Goal: Browse casually: Explore the website without a specific task or goal

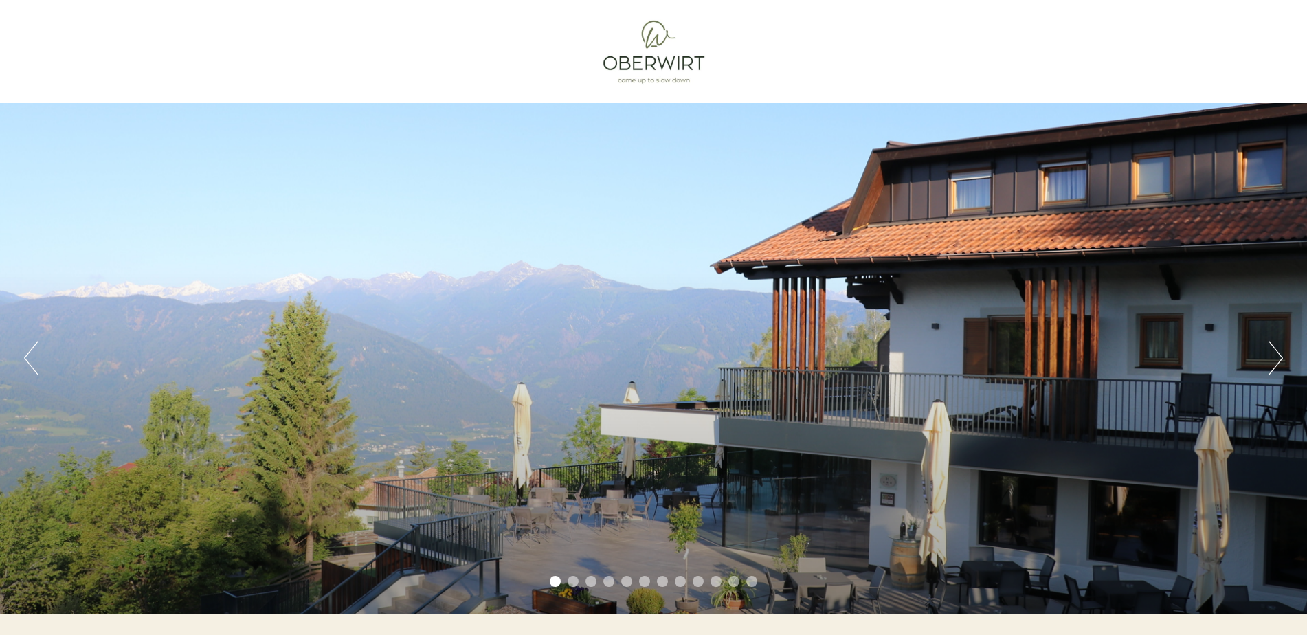
click at [1281, 357] on button "Next" at bounding box center [1276, 358] width 14 height 34
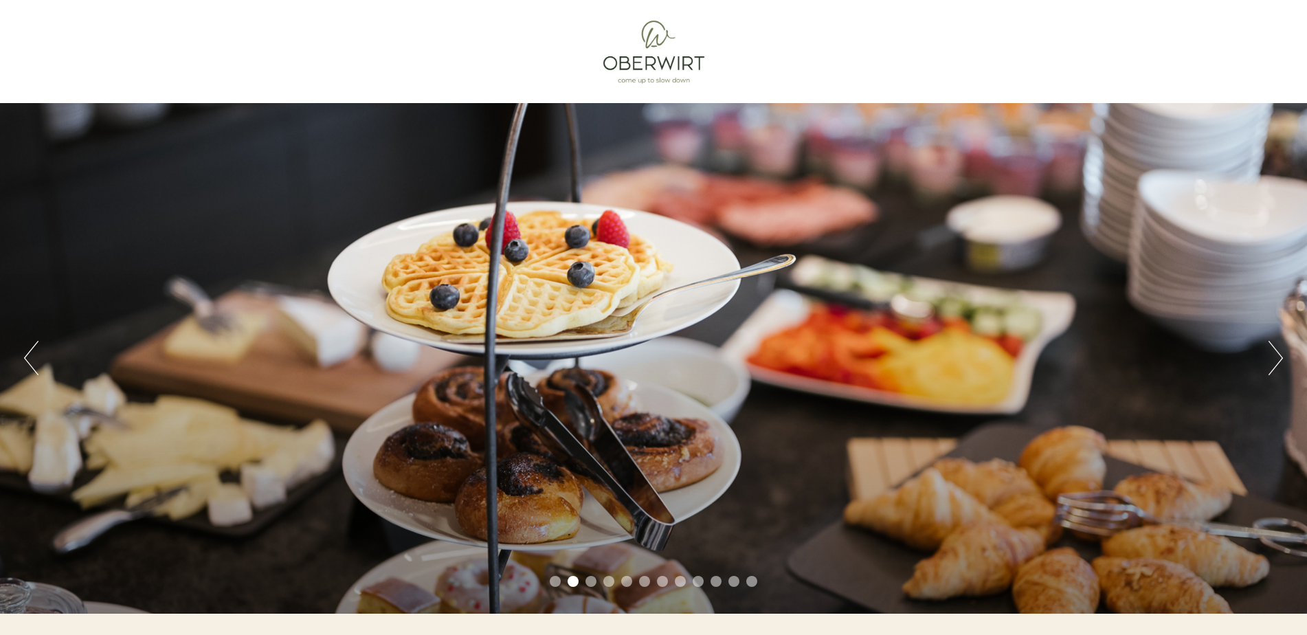
click at [1282, 357] on button "Next" at bounding box center [1276, 358] width 14 height 34
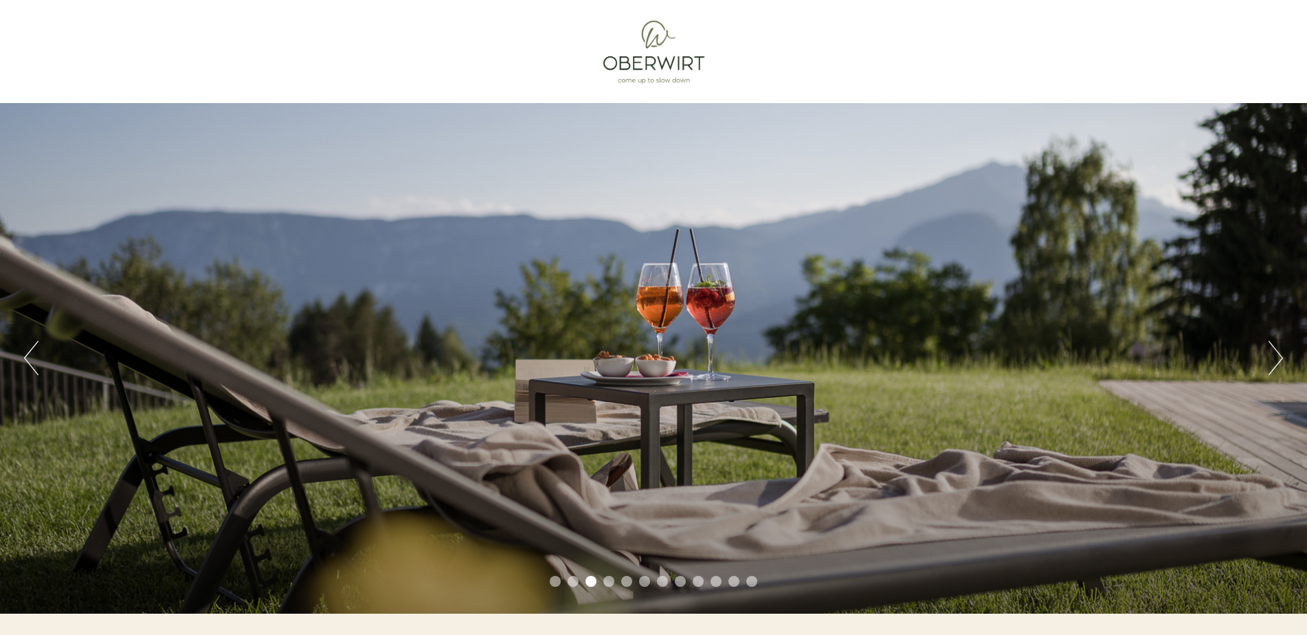
click at [1282, 357] on button "Next" at bounding box center [1276, 358] width 14 height 34
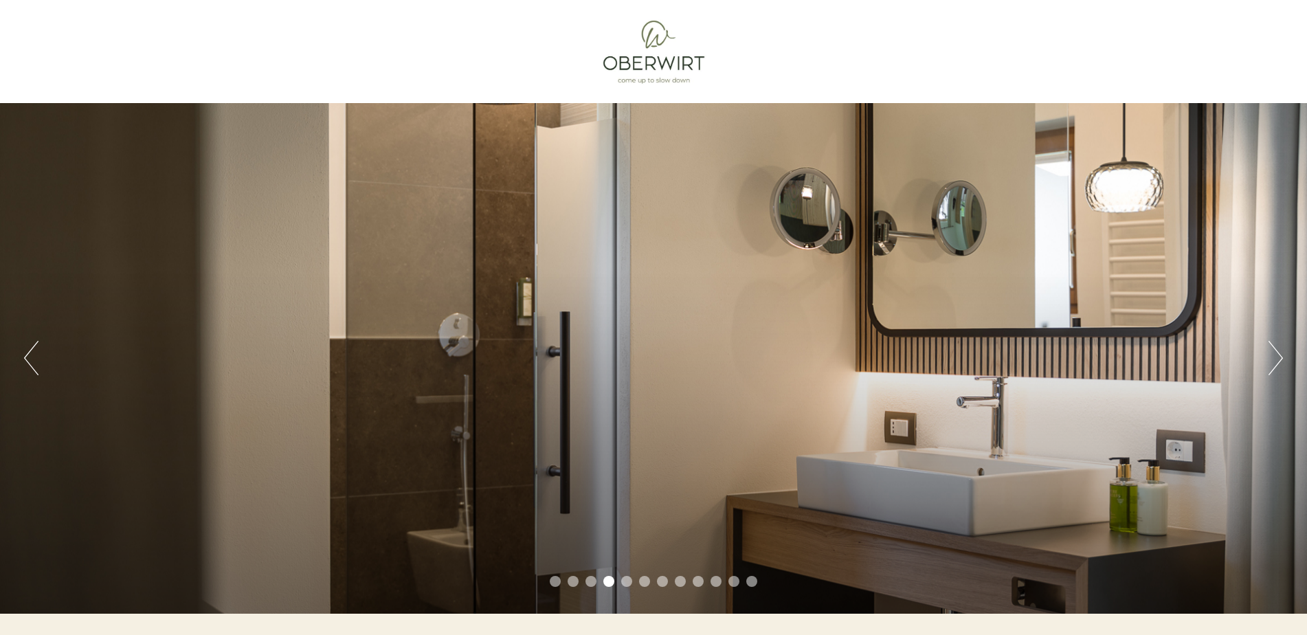
click at [1281, 357] on button "Next" at bounding box center [1276, 358] width 14 height 34
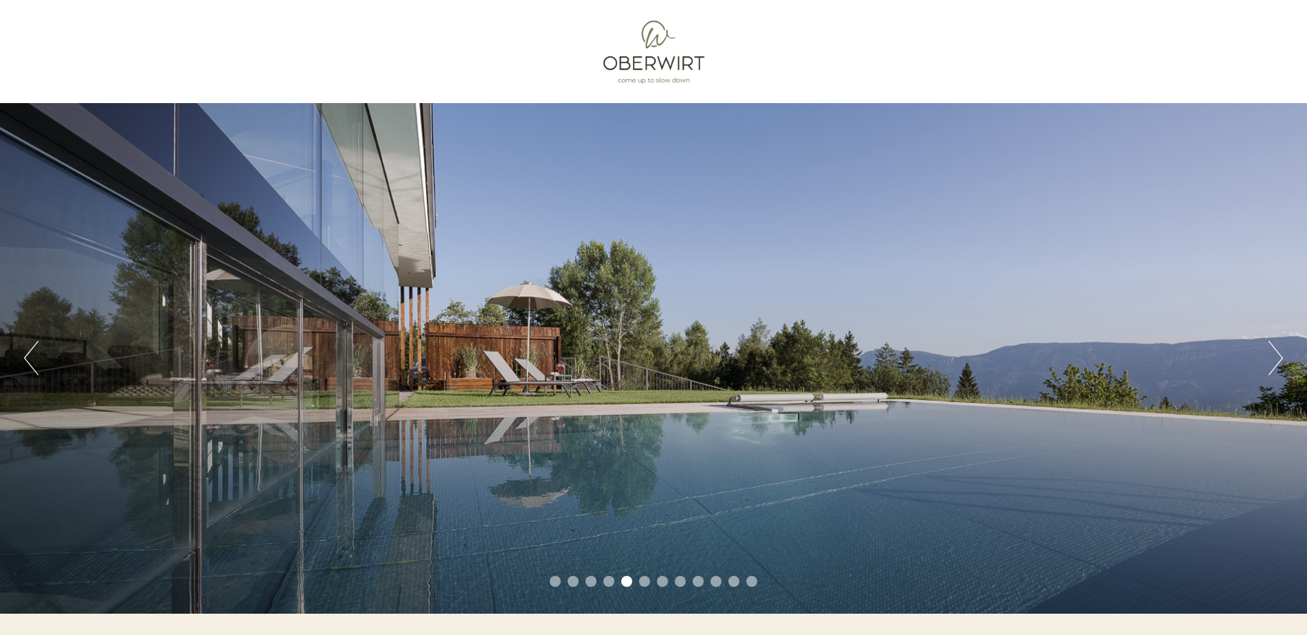
click at [1281, 357] on button "Next" at bounding box center [1276, 358] width 14 height 34
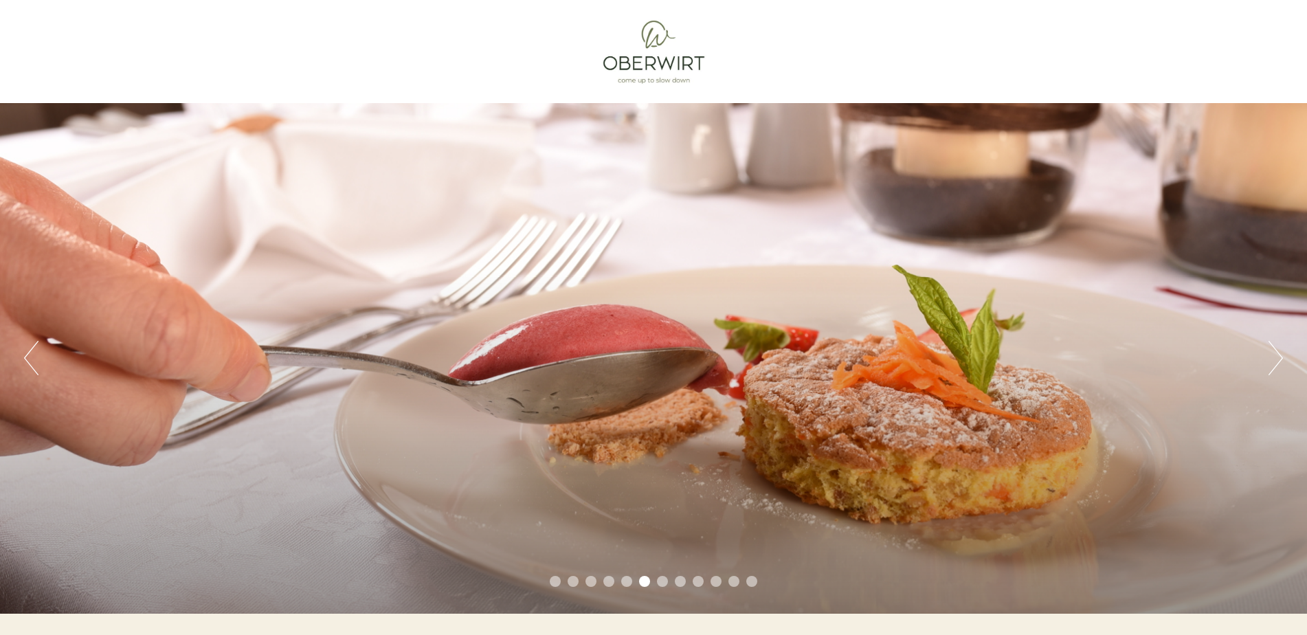
click at [1281, 357] on button "Next" at bounding box center [1276, 358] width 14 height 34
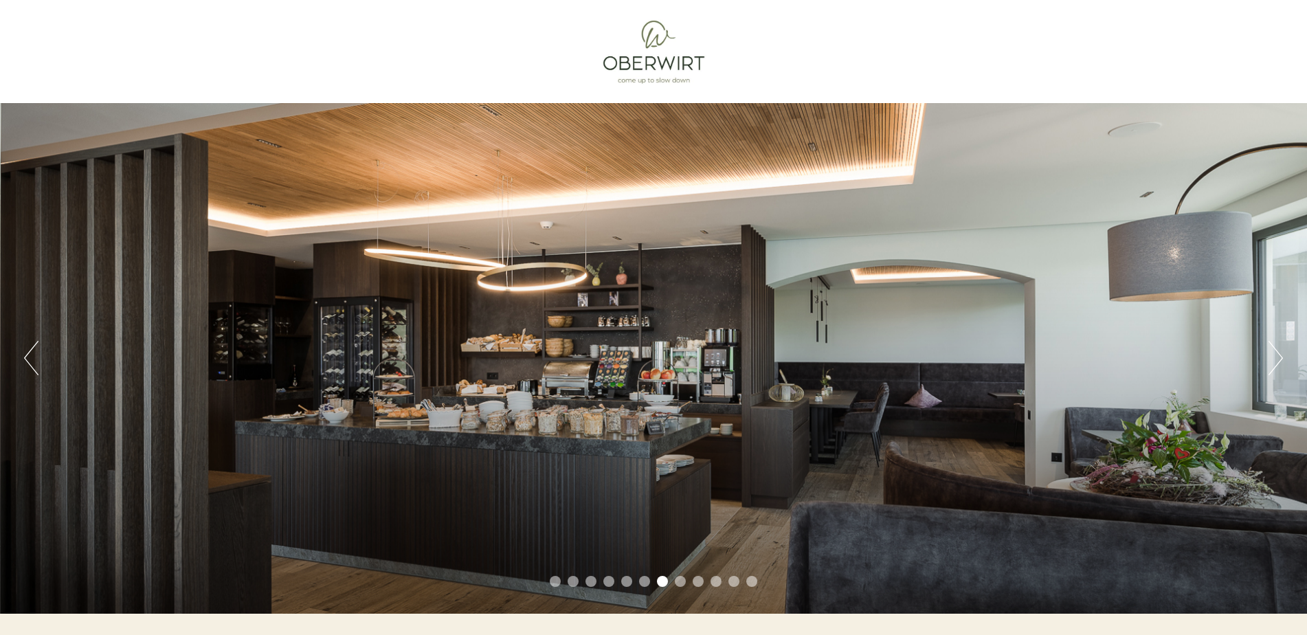
click at [1280, 357] on button "Next" at bounding box center [1276, 358] width 14 height 34
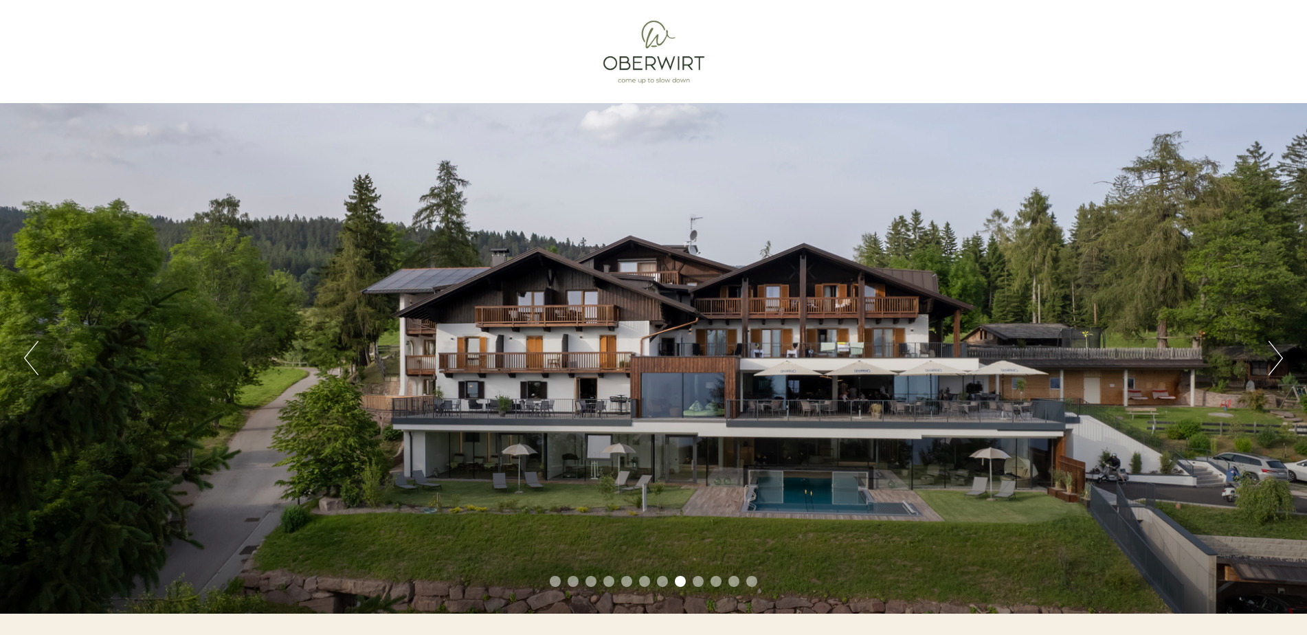
click at [1279, 359] on button "Next" at bounding box center [1276, 358] width 14 height 34
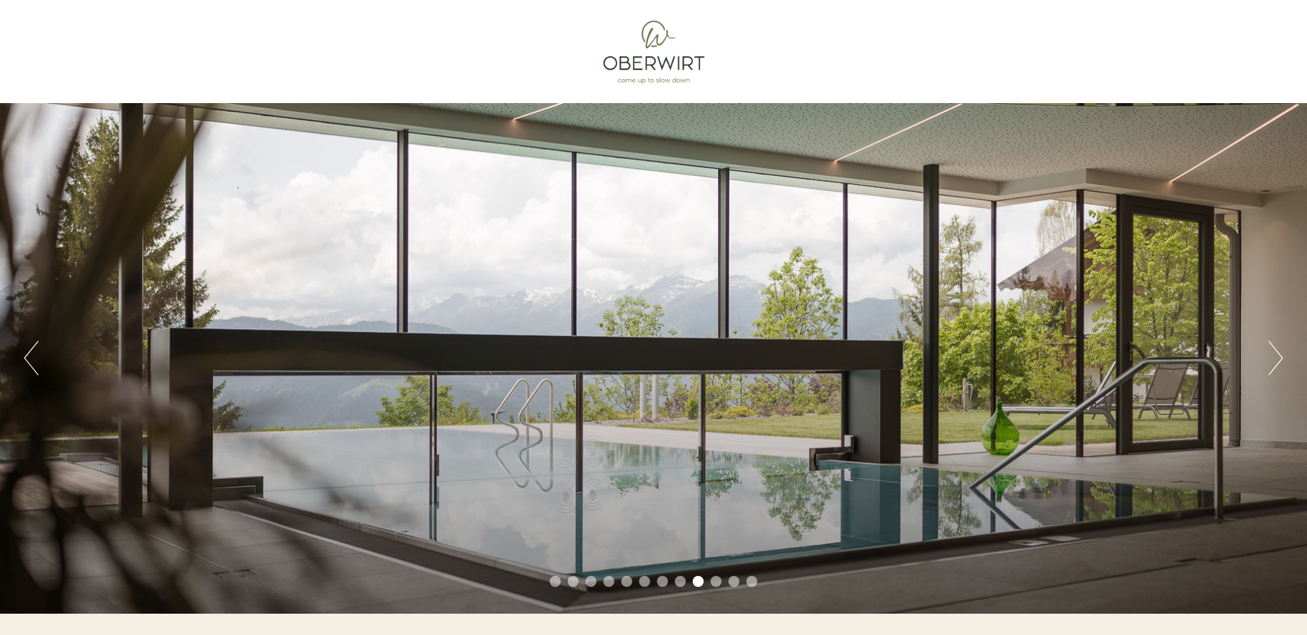
click at [1279, 359] on button "Next" at bounding box center [1276, 358] width 14 height 34
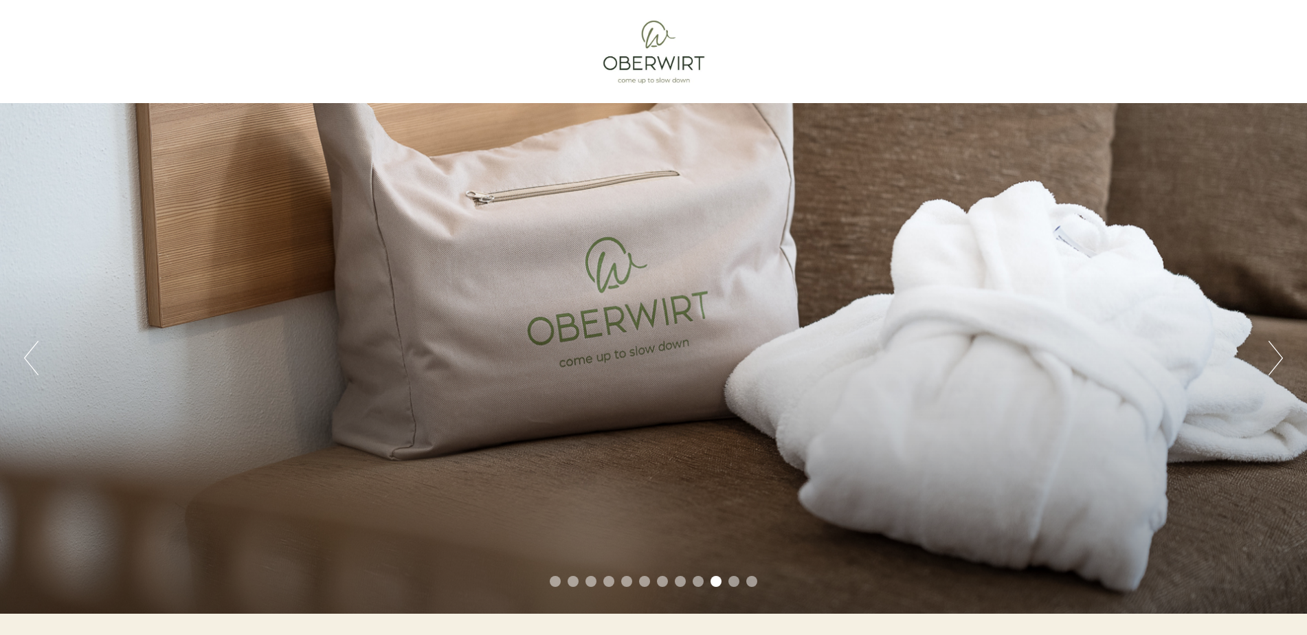
click at [1278, 359] on button "Next" at bounding box center [1276, 358] width 14 height 34
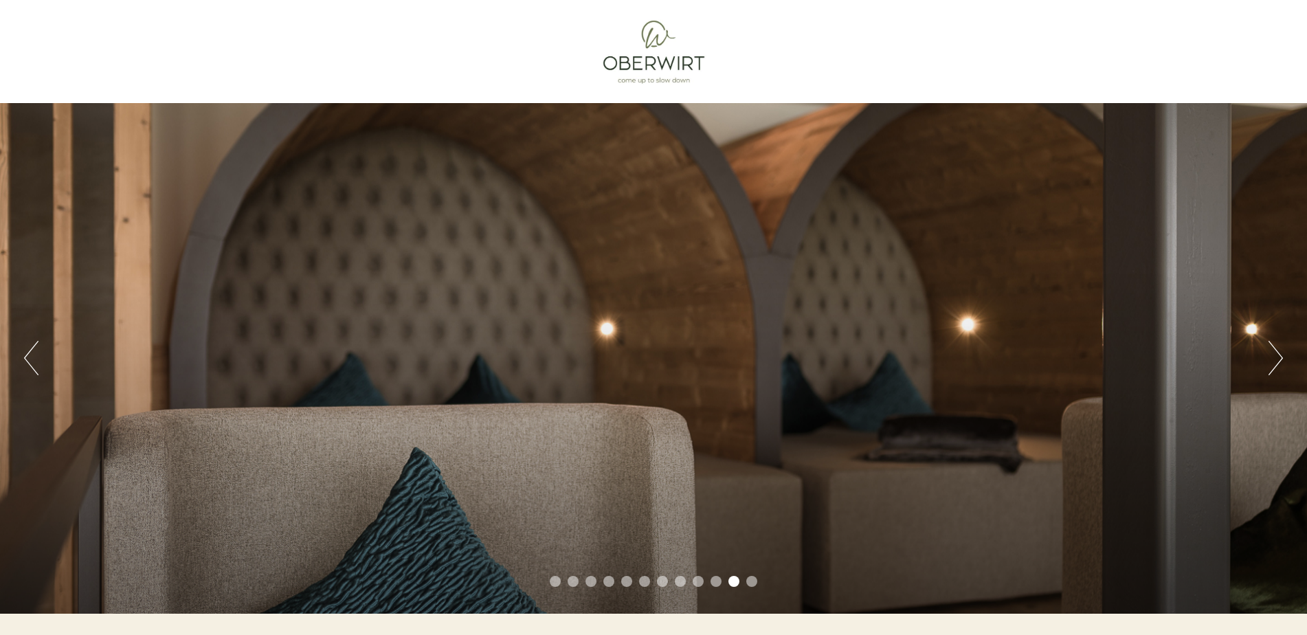
click at [1278, 359] on button "Next" at bounding box center [1276, 358] width 14 height 34
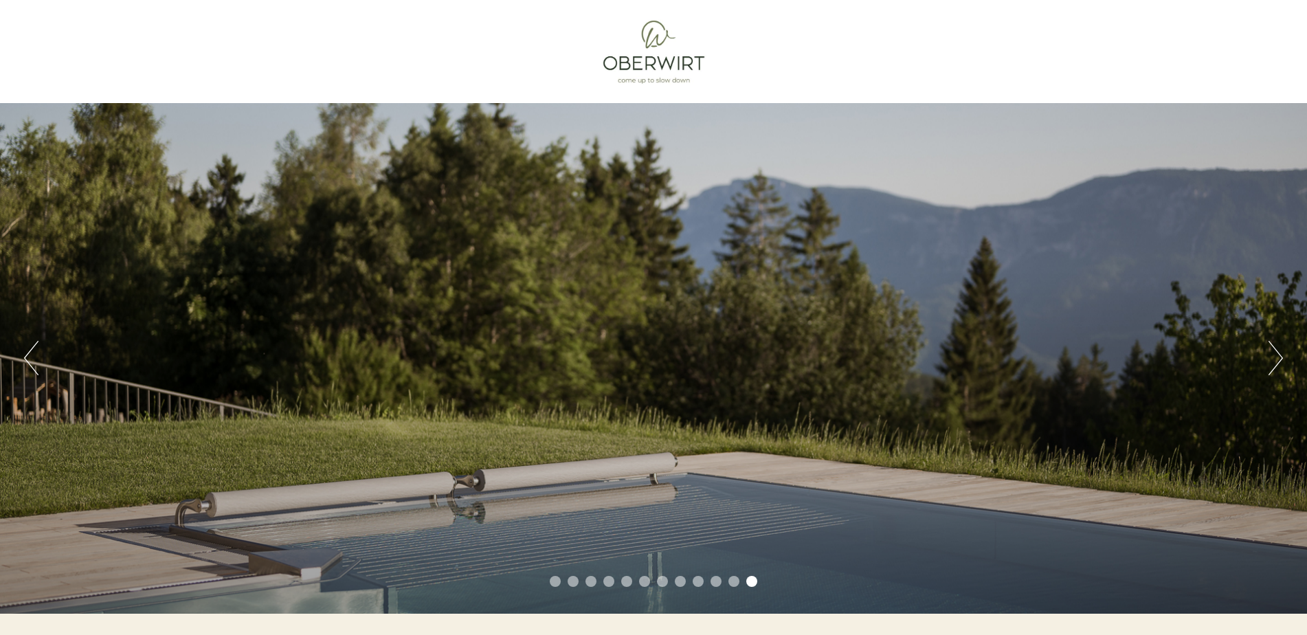
click at [1278, 359] on button "Next" at bounding box center [1276, 358] width 14 height 34
